Goal: Find specific page/section: Find specific page/section

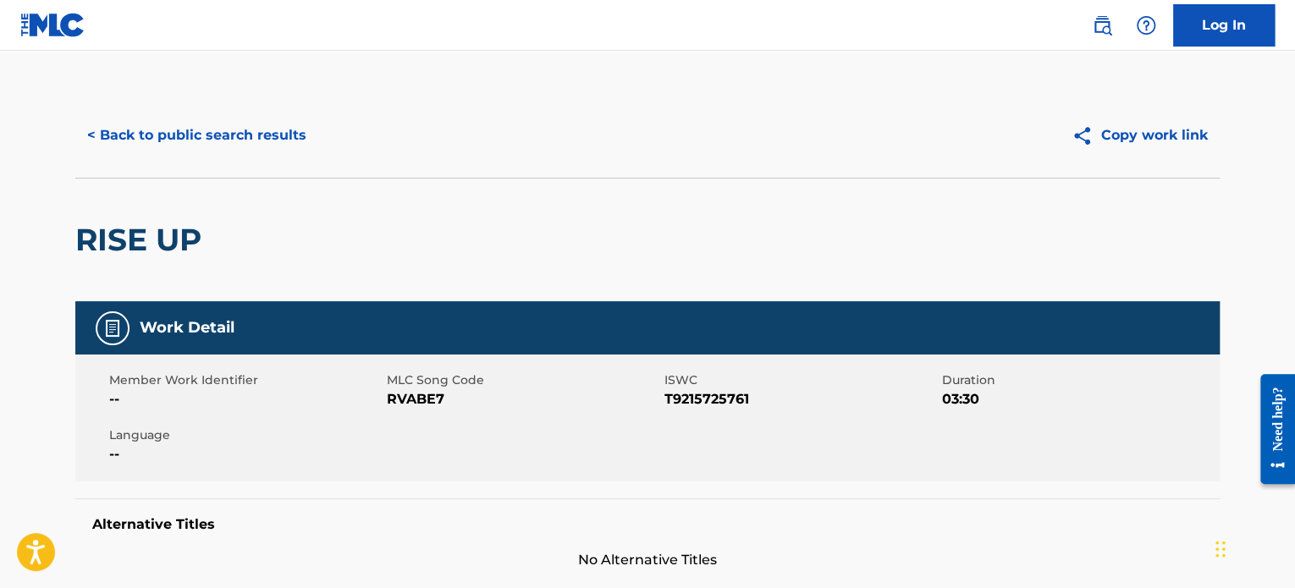
click at [241, 128] on button "< Back to public search results" at bounding box center [196, 135] width 243 height 42
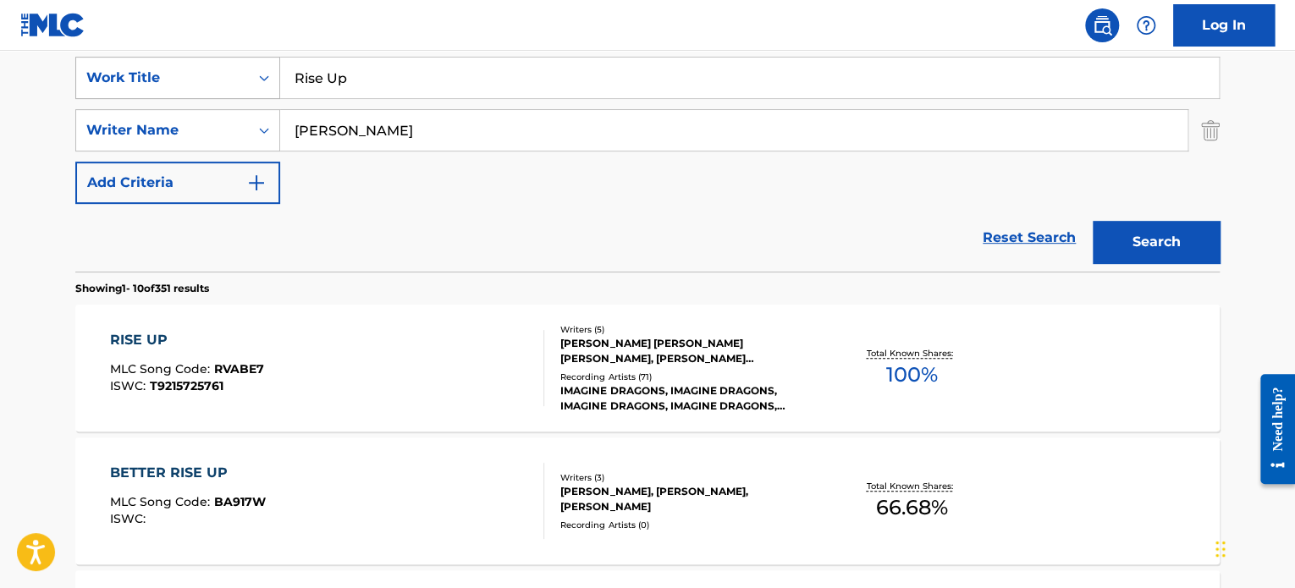
drag, startPoint x: 360, startPoint y: 78, endPoint x: 255, endPoint y: 88, distance: 106.3
click at [255, 88] on div "SearchWithCriteria56b01e7e-891b-4fcd-951d-955a070687ee Work Title Rise Up" at bounding box center [647, 78] width 1144 height 42
paste input "165249"
drag, startPoint x: 261, startPoint y: 95, endPoint x: 249, endPoint y: 92, distance: 12.1
click at [250, 94] on div "SearchWithCriteria56b01e7e-891b-4fcd-951d-955a070687ee Work Title 165249" at bounding box center [647, 78] width 1144 height 42
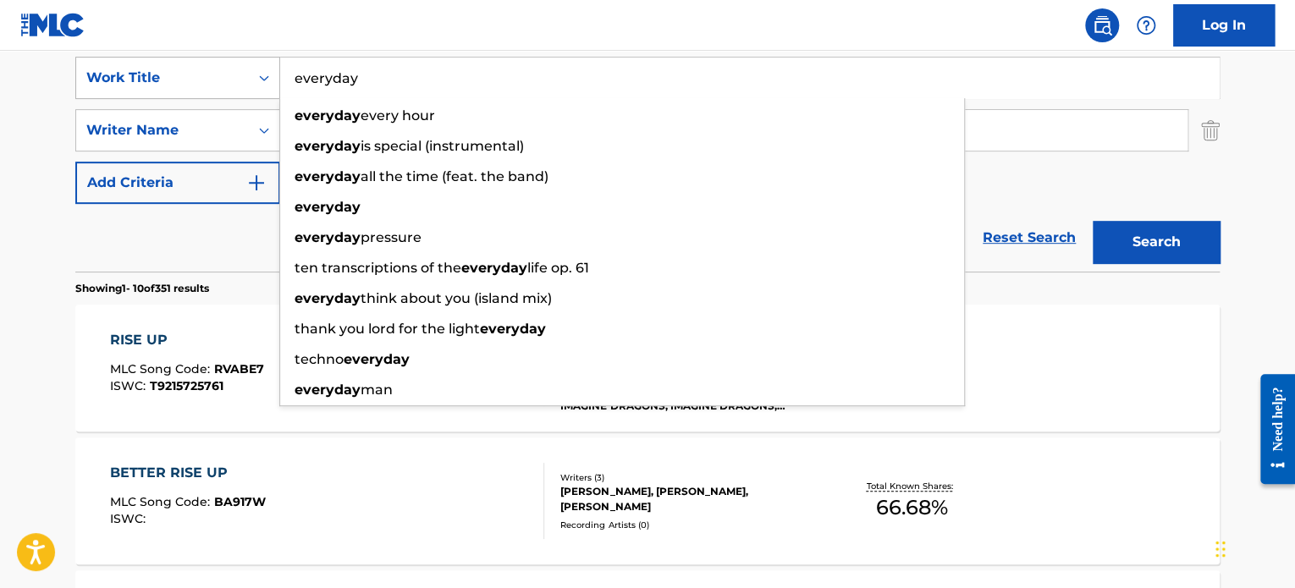
type input "everyday"
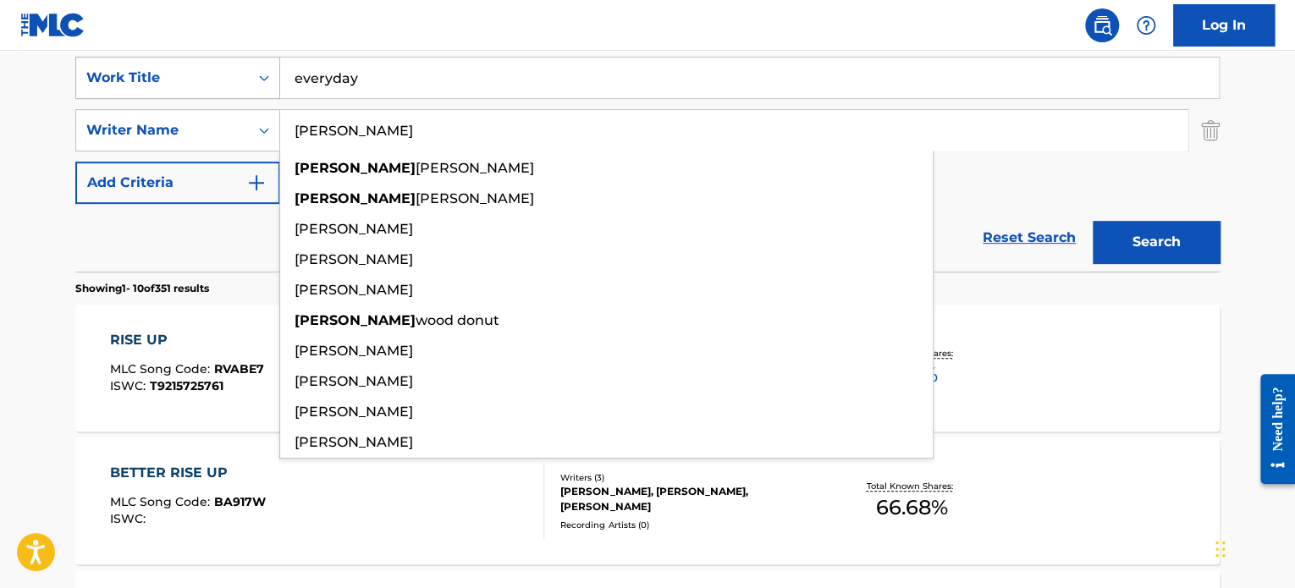
type input "[PERSON_NAME]"
click at [1092, 221] on button "Search" at bounding box center [1155, 242] width 127 height 42
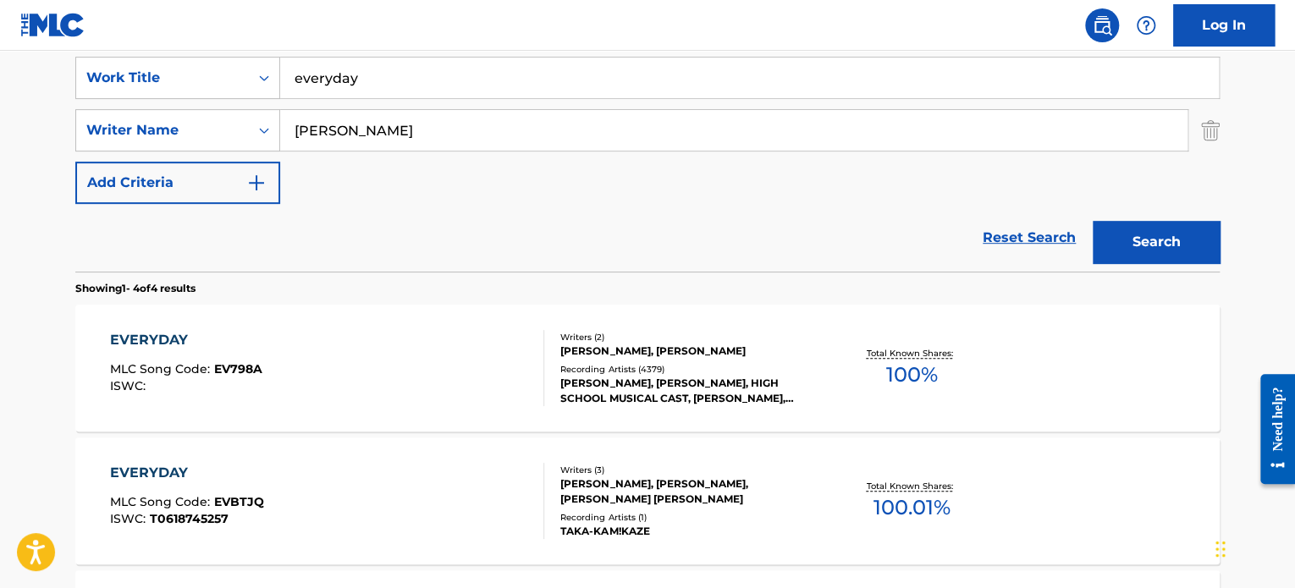
click at [443, 349] on div "EVERYDAY MLC Song Code : EV798A ISWC :" at bounding box center [327, 368] width 435 height 76
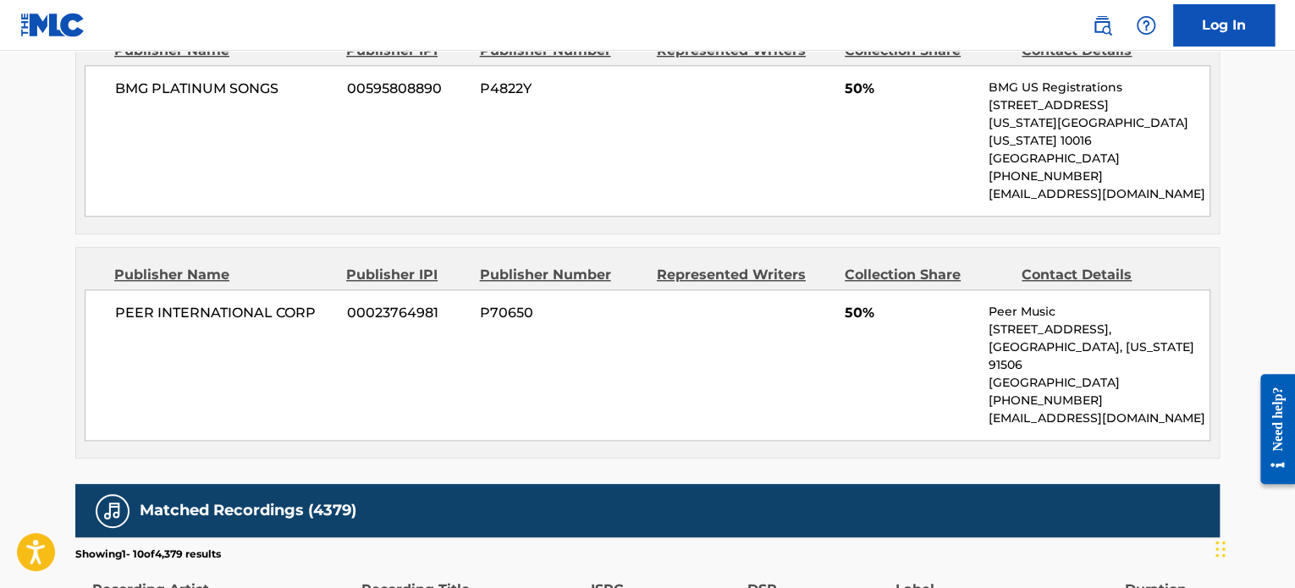
scroll to position [846, 0]
